Goal: Check status: Check status

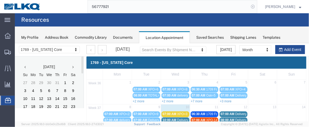
drag, startPoint x: 255, startPoint y: 6, endPoint x: 210, endPoint y: 5, distance: 45.1
click at [254, 6] on icon at bounding box center [252, 6] width 7 height 7
drag, startPoint x: 255, startPoint y: 5, endPoint x: 253, endPoint y: 5, distance: 2.7
click at [255, 5] on icon at bounding box center [252, 6] width 7 height 7
paste input "56777921"
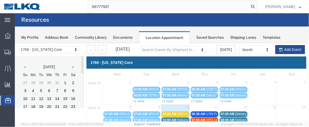
type input "56777921"
click at [255, 7] on icon at bounding box center [252, 6] width 7 height 7
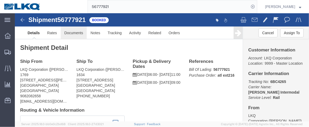
click link "Documents"
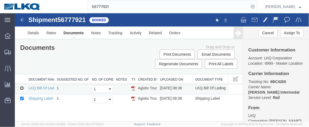
click at [22, 87] on input "checkbox" at bounding box center [21, 87] width 3 height 3
checkbox input "true"
click at [29, 86] on link "LKQ Bill Of Lading" at bounding box center [43, 88] width 30 height 4
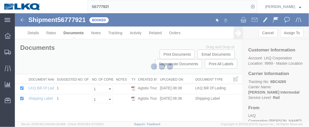
click at [30, 87] on div at bounding box center [162, 67] width 294 height 108
click at [30, 88] on div at bounding box center [162, 67] width 294 height 108
